Goal: Information Seeking & Learning: Learn about a topic

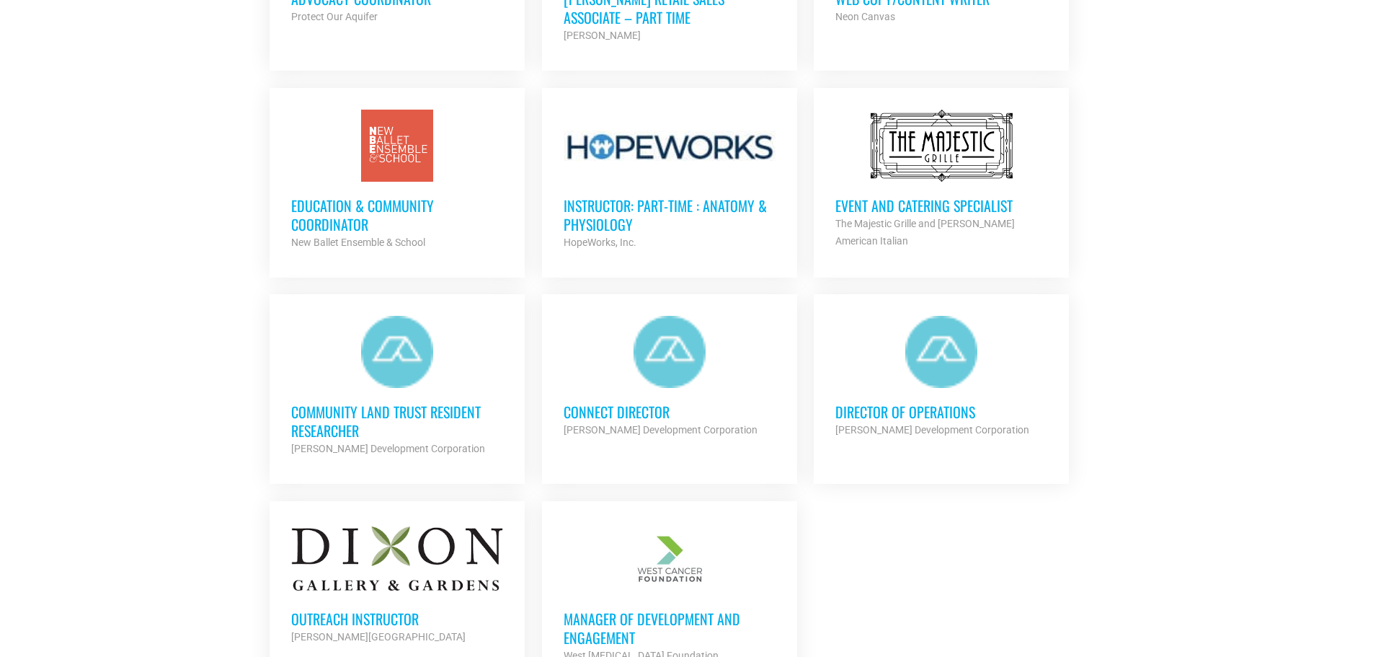
scroll to position [1442, 0]
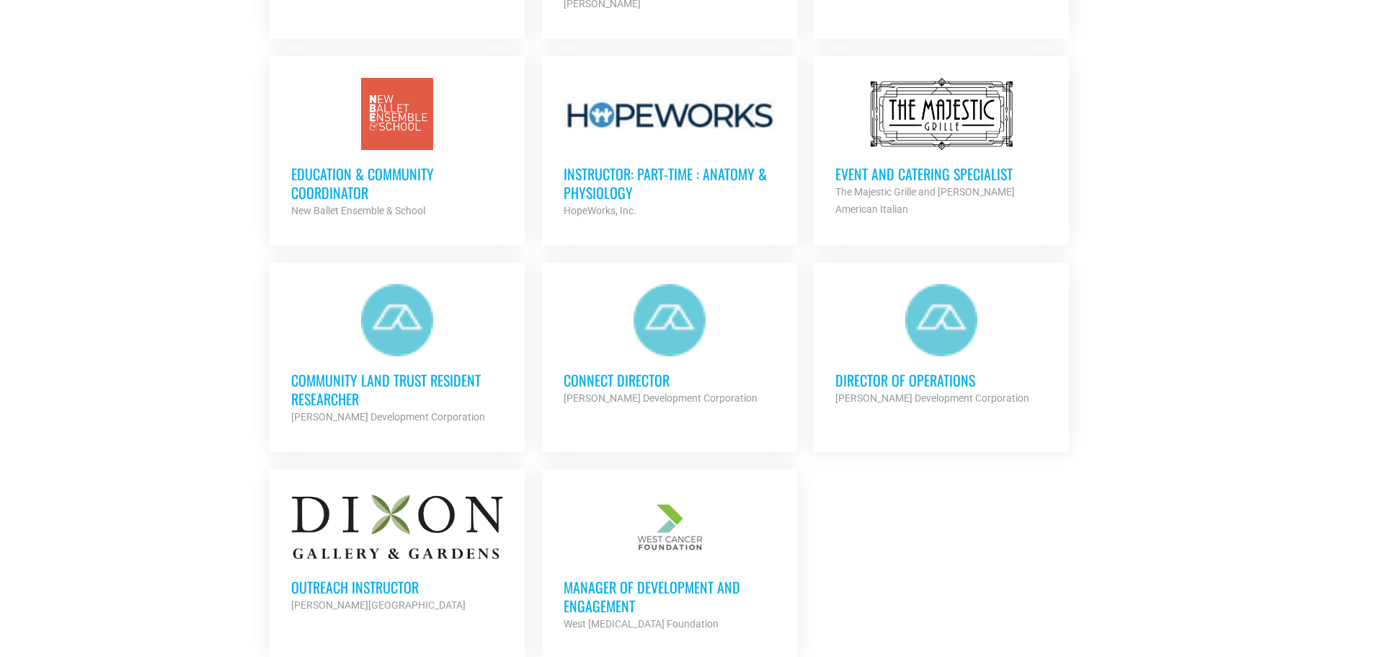
click at [636, 371] on h3 "Connect Director" at bounding box center [670, 380] width 212 height 19
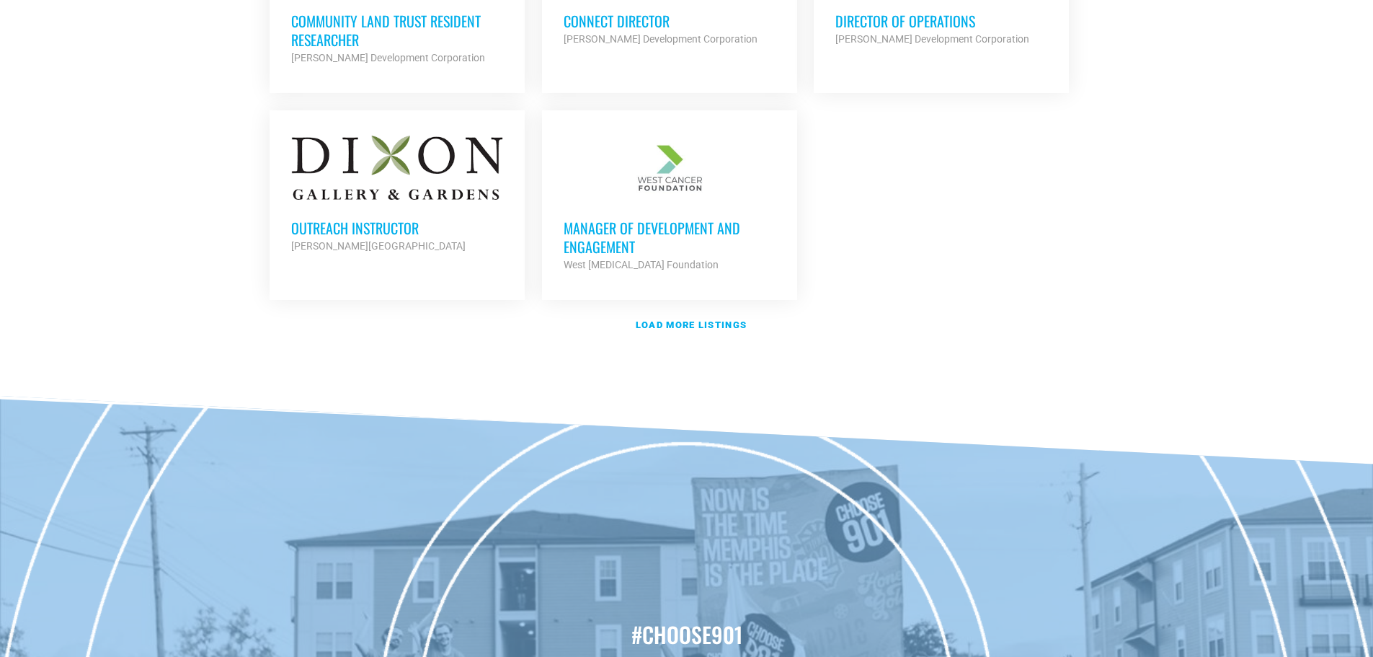
scroll to position [1802, 0]
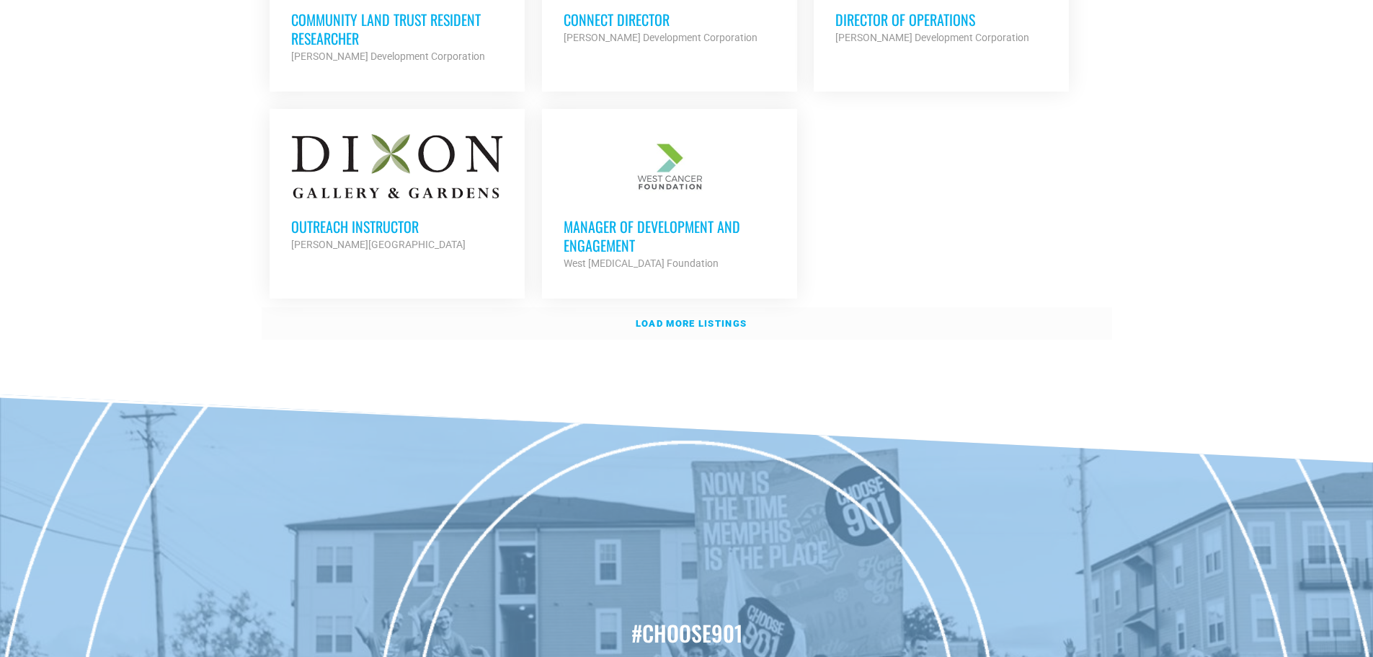
click at [678, 318] on strong "Load more listings" at bounding box center [691, 323] width 111 height 11
